Goal: Navigation & Orientation: Go to known website

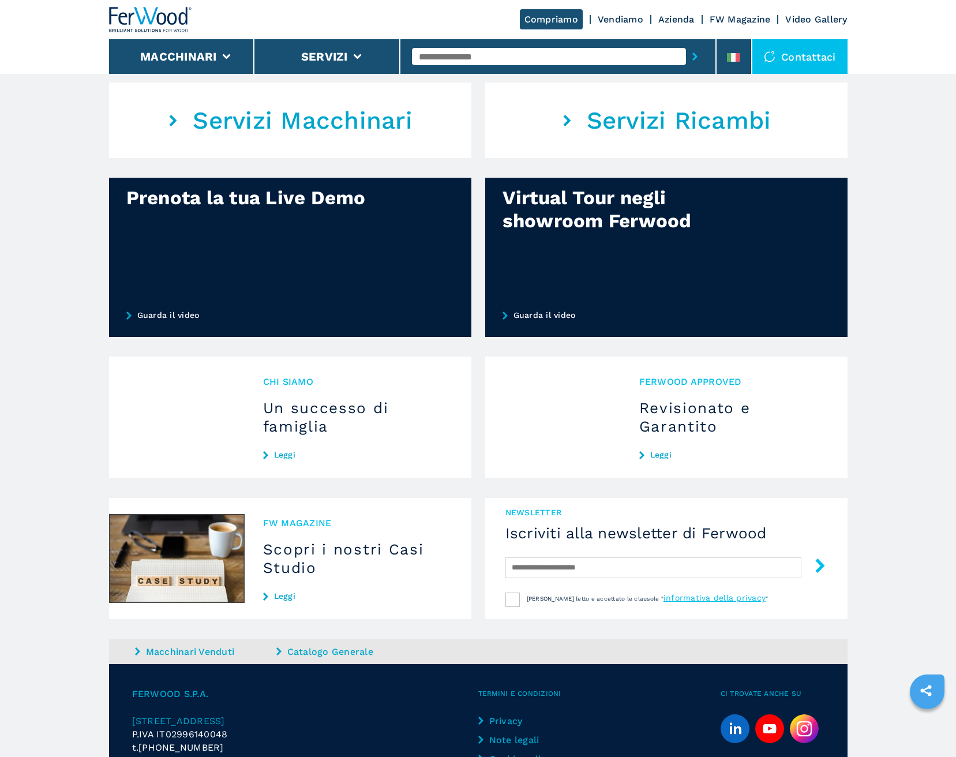
scroll to position [832, 0]
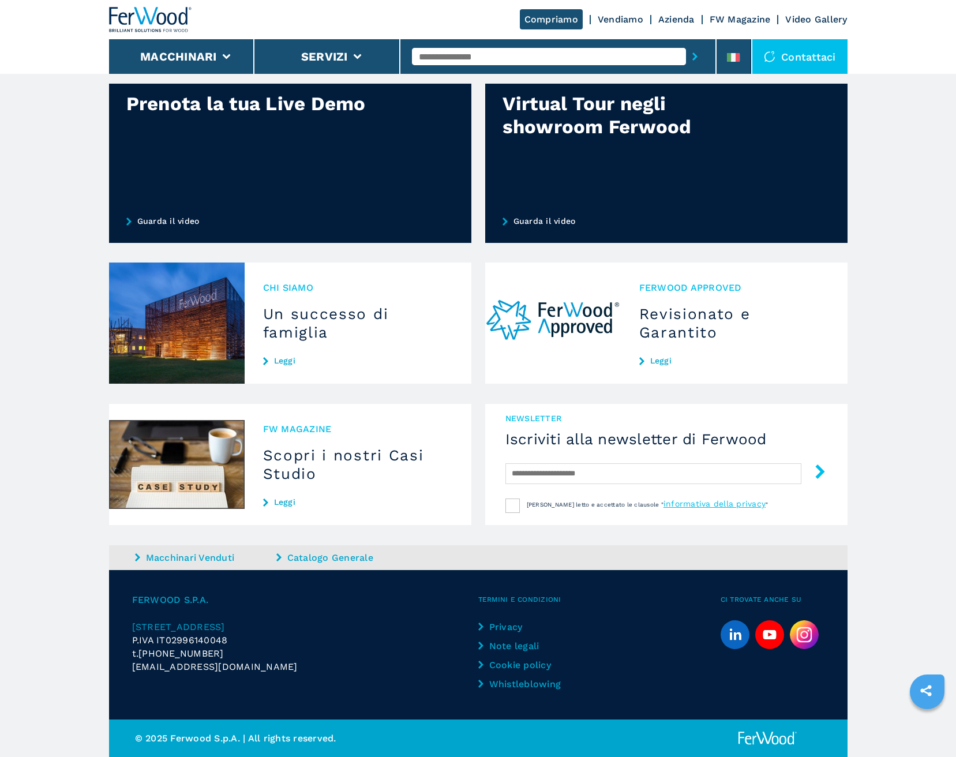
click at [736, 640] on icon "linkedin" at bounding box center [735, 634] width 29 height 29
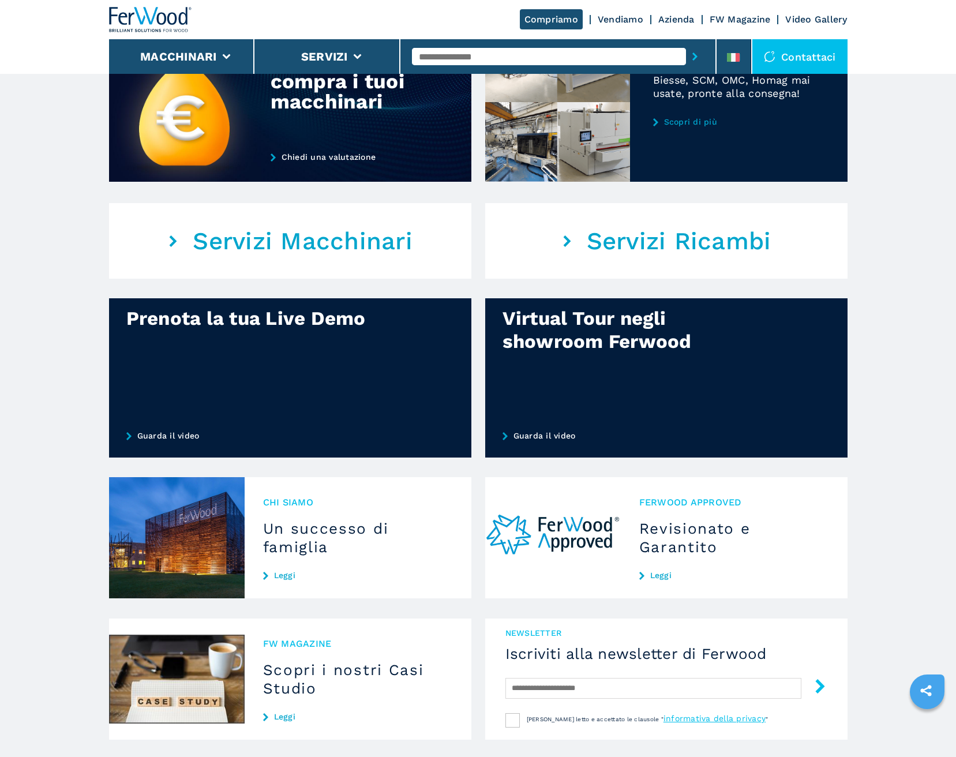
scroll to position [699, 0]
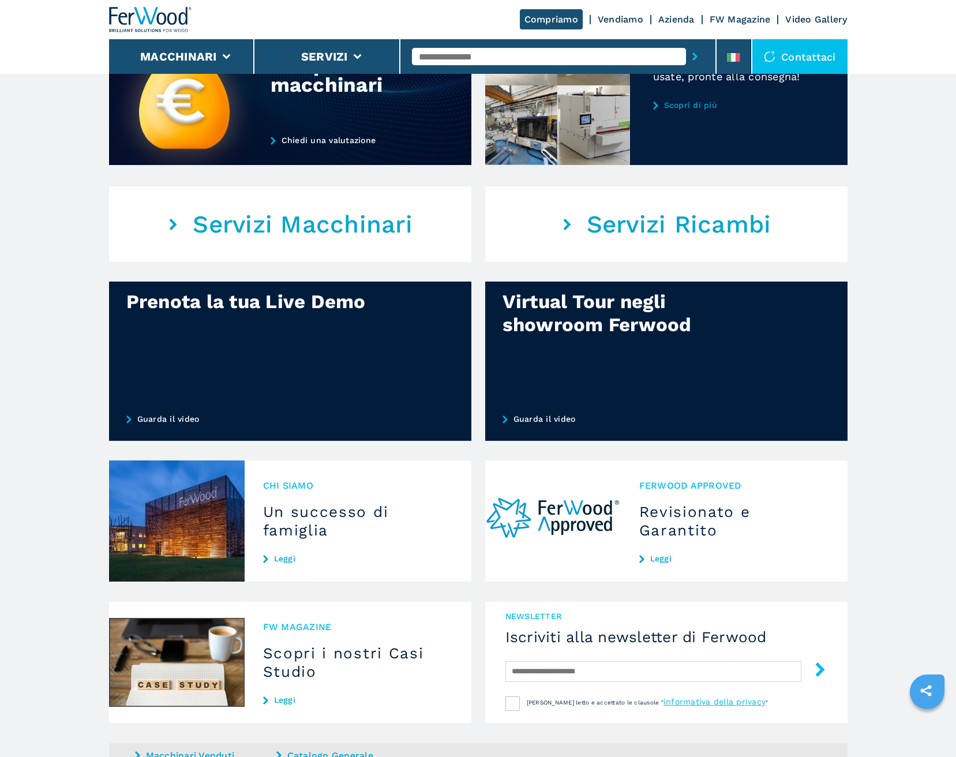
scroll to position [832, 0]
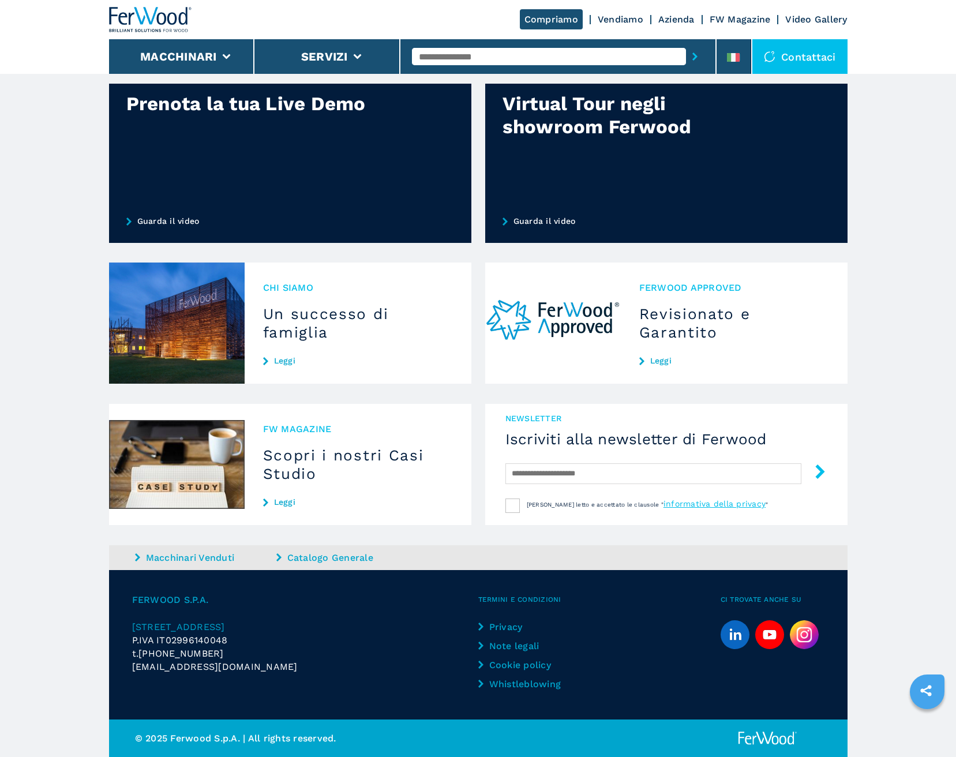
click at [811, 632] on img at bounding box center [804, 634] width 29 height 29
